Goal: Information Seeking & Learning: Understand process/instructions

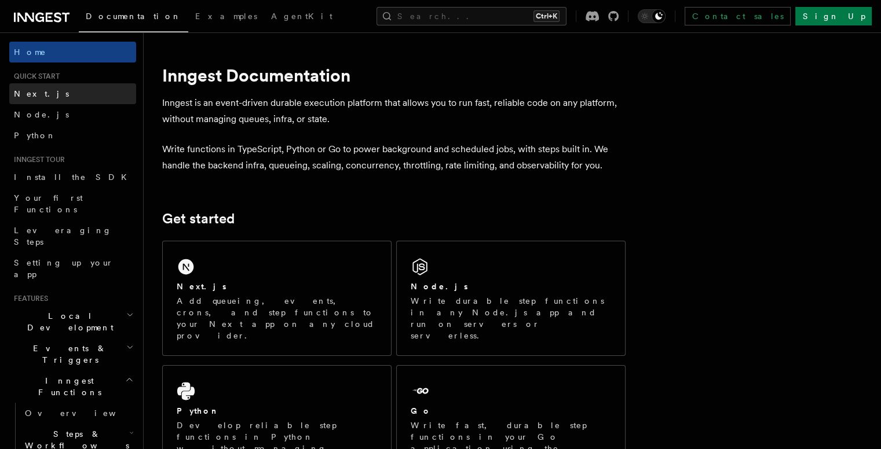
click at [39, 85] on link "Next.js" at bounding box center [72, 93] width 127 height 21
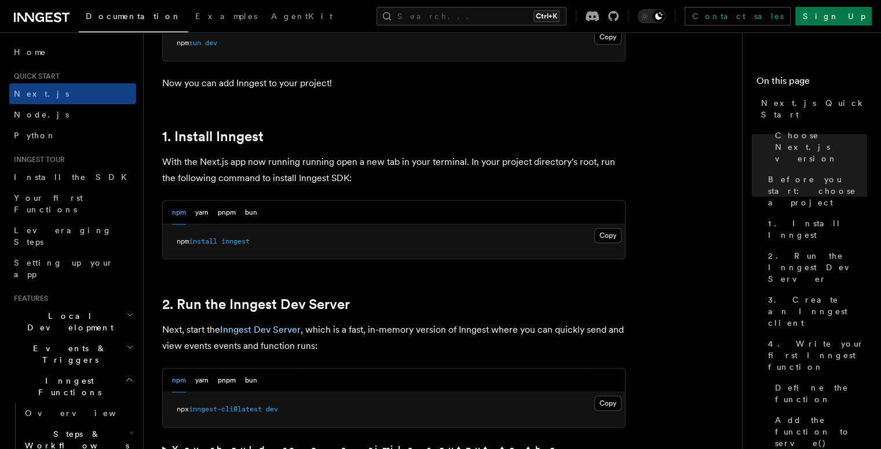
scroll to position [579, 0]
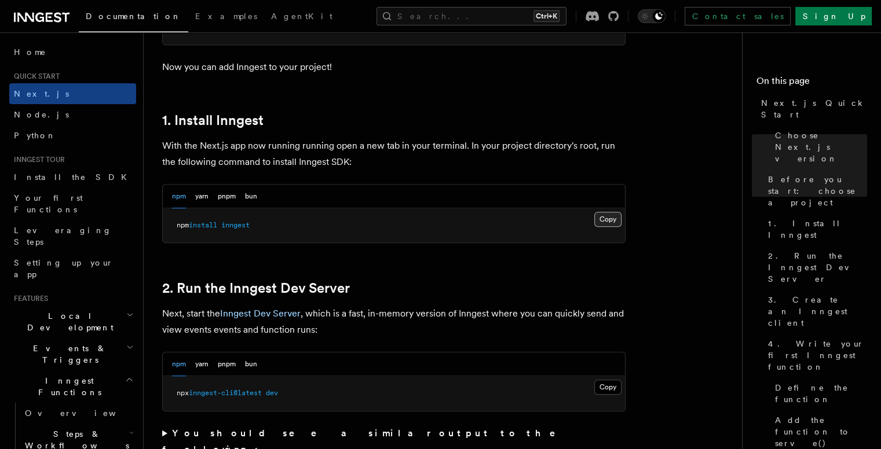
click at [604, 218] on button "Copy Copied" at bounding box center [607, 219] width 27 height 15
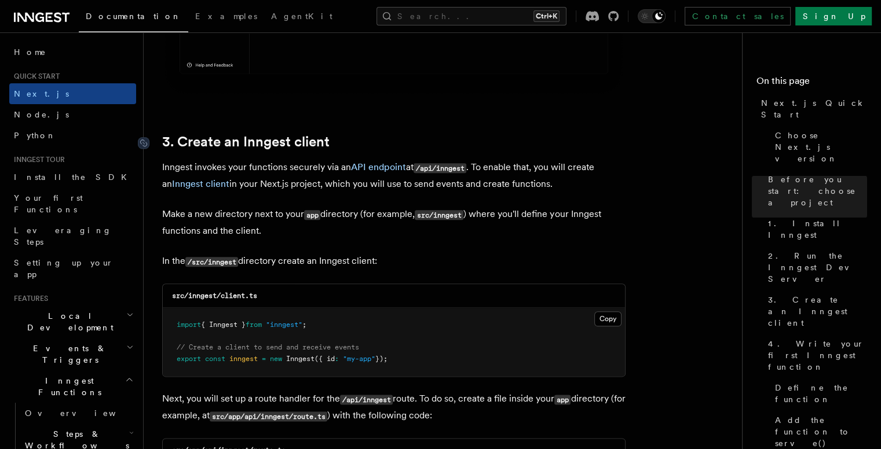
scroll to position [1332, 0]
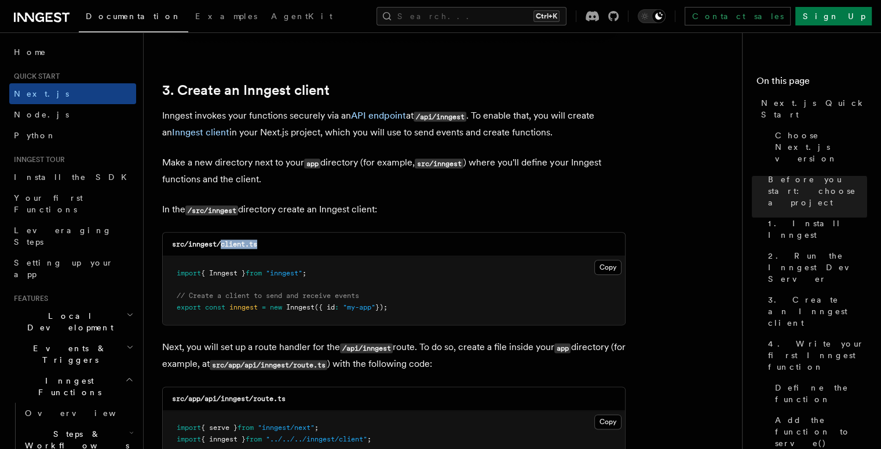
drag, startPoint x: 221, startPoint y: 239, endPoint x: 284, endPoint y: 242, distance: 62.6
click at [284, 242] on div "src/inngest/client.ts" at bounding box center [394, 245] width 462 height 24
click at [221, 206] on code "/src/inngest" at bounding box center [211, 211] width 53 height 10
drag, startPoint x: 211, startPoint y: 207, endPoint x: 238, endPoint y: 211, distance: 26.9
click at [238, 211] on code "/src/inngest" at bounding box center [211, 211] width 53 height 10
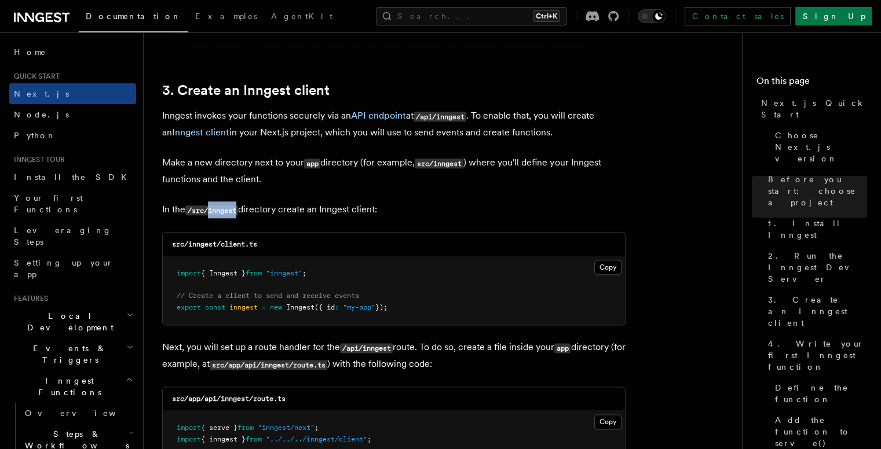
copy code "inngest"
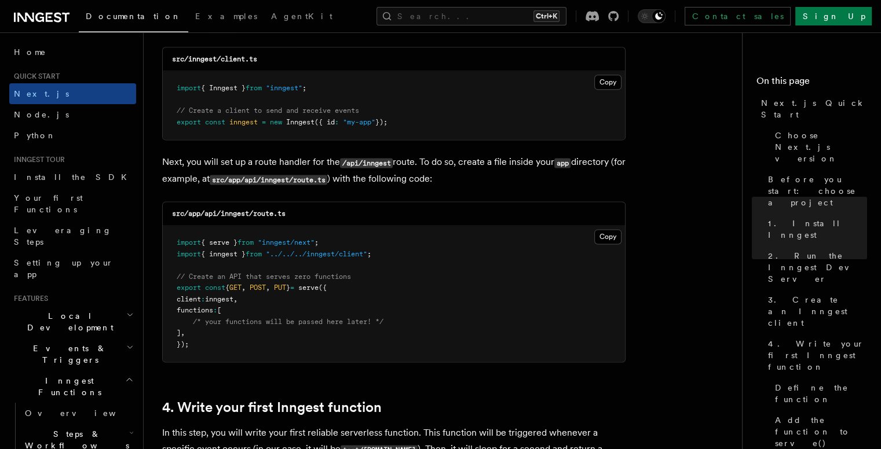
scroll to position [1505, 0]
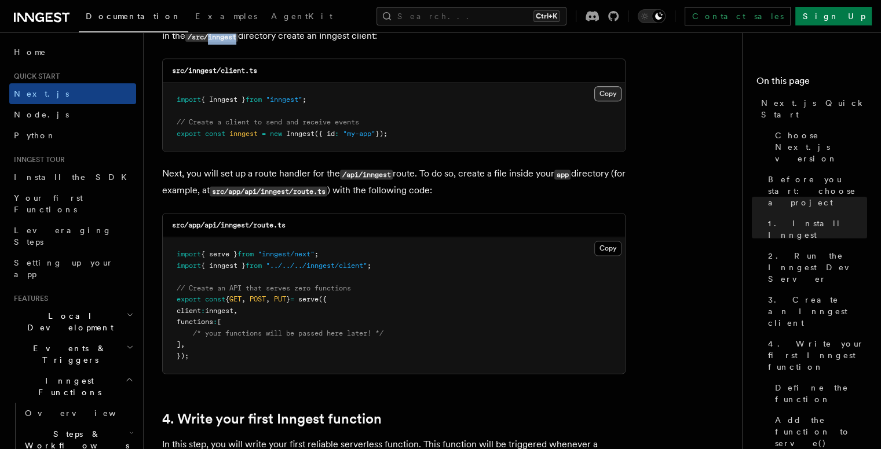
click at [603, 90] on button "Copy Copied" at bounding box center [607, 93] width 27 height 15
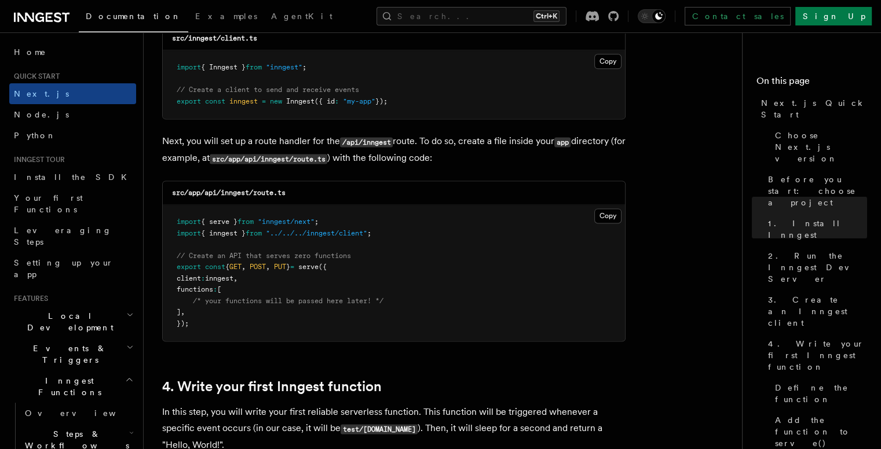
scroll to position [1563, 0]
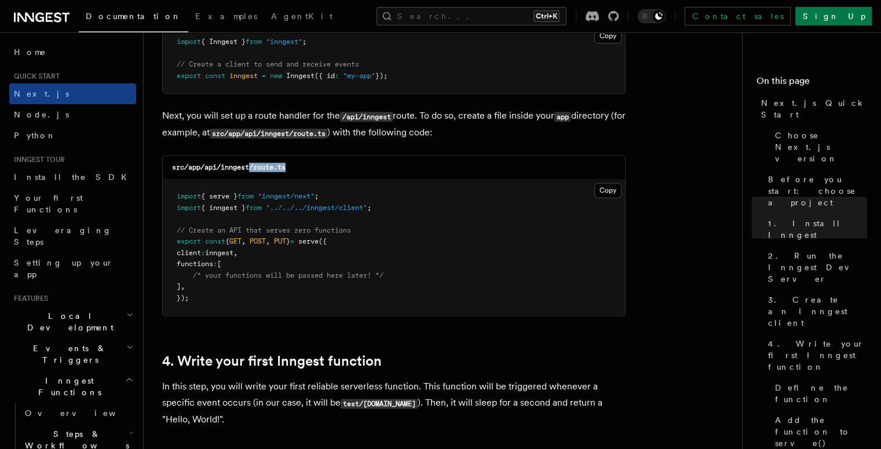
drag, startPoint x: 250, startPoint y: 170, endPoint x: 295, endPoint y: 166, distance: 45.3
click at [295, 166] on div "src/app/api/inngest/route.ts" at bounding box center [394, 168] width 462 height 24
click at [300, 168] on div "src/app/api/inngest/route.ts" at bounding box center [394, 168] width 462 height 24
drag, startPoint x: 298, startPoint y: 163, endPoint x: 255, endPoint y: 168, distance: 43.1
click at [255, 168] on div "src/app/api/inngest/route.ts" at bounding box center [394, 168] width 462 height 24
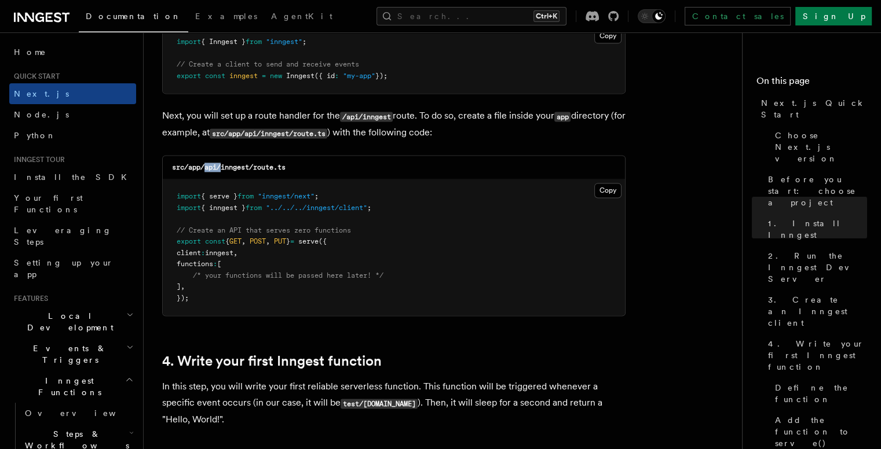
drag, startPoint x: 210, startPoint y: 166, endPoint x: 222, endPoint y: 167, distance: 12.2
click at [222, 167] on code "src/app/api/inngest/route.ts" at bounding box center [228, 167] width 113 height 8
drag, startPoint x: 245, startPoint y: 164, endPoint x: 259, endPoint y: 164, distance: 13.9
click at [259, 164] on code "src/app/api/inngest/route.ts" at bounding box center [228, 167] width 113 height 8
click at [604, 188] on button "Copy Copied" at bounding box center [607, 190] width 27 height 15
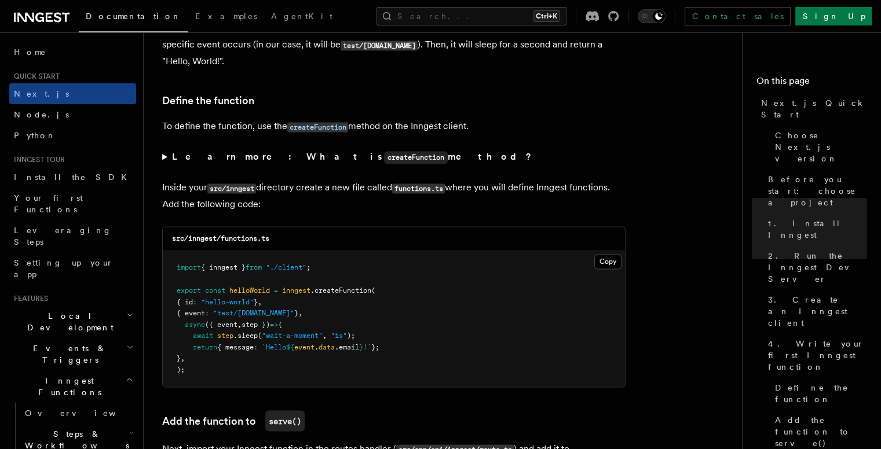
scroll to position [1969, 0]
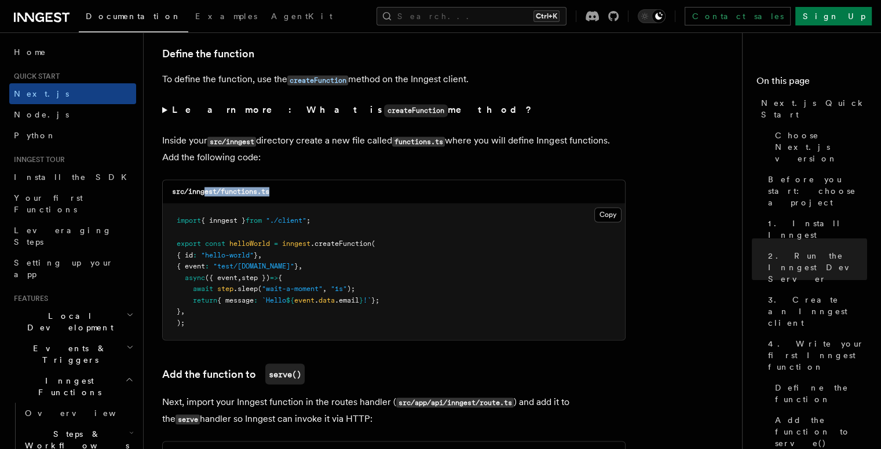
drag, startPoint x: 210, startPoint y: 190, endPoint x: 276, endPoint y: 193, distance: 65.5
click at [276, 193] on div "src/inngest/functions.ts" at bounding box center [394, 192] width 462 height 24
click at [279, 195] on div "src/inngest/functions.ts" at bounding box center [394, 192] width 462 height 24
drag, startPoint x: 259, startPoint y: 193, endPoint x: 222, endPoint y: 190, distance: 36.5
click at [222, 190] on code "src/inngest/functions.ts" at bounding box center [220, 192] width 97 height 8
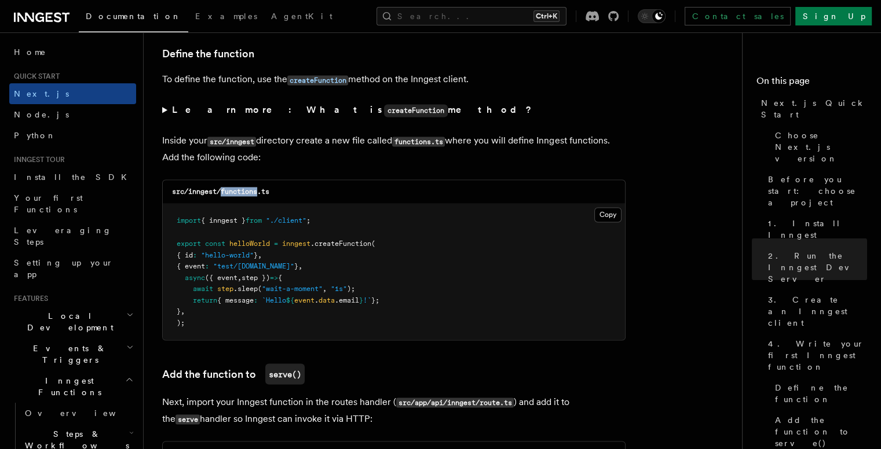
copy code "functions"
